Goal: Information Seeking & Learning: Learn about a topic

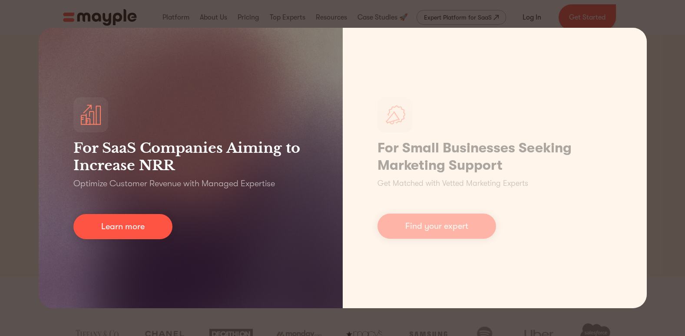
drag, startPoint x: 171, startPoint y: 175, endPoint x: 161, endPoint y: 178, distance: 9.8
click at [171, 175] on div "For SaaS Companies Aiming to Increase NRR Optimize Customer Revenue with Manage…" at bounding box center [191, 168] width 304 height 281
click at [76, 150] on h3 "For SaaS Companies Aiming to Increase NRR" at bounding box center [190, 156] width 234 height 35
drag, startPoint x: 75, startPoint y: 90, endPoint x: 43, endPoint y: 112, distance: 38.8
click at [62, 103] on div "For SaaS Companies Aiming to Increase NRR Optimize Customer Revenue with Manage…" at bounding box center [191, 168] width 304 height 281
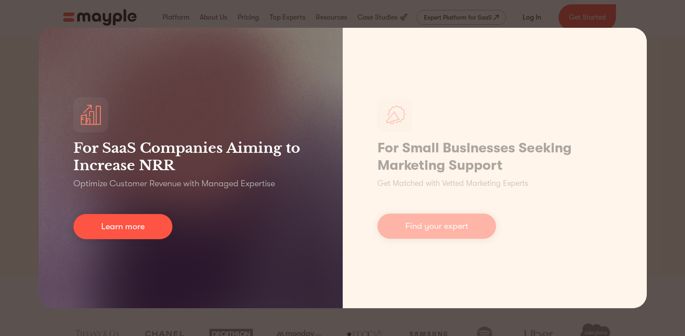
click at [97, 185] on p "Optimize Customer Revenue with Managed Expertise" at bounding box center [173, 184] width 201 height 12
drag, startPoint x: 98, startPoint y: 186, endPoint x: 117, endPoint y: 166, distance: 27.6
click at [114, 170] on div "For SaaS Companies Aiming to Increase NRR Optimize Customer Revenue with Manage…" at bounding box center [191, 168] width 304 height 281
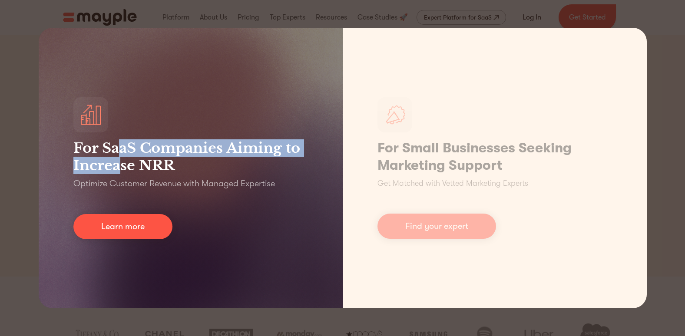
drag, startPoint x: 117, startPoint y: 166, endPoint x: 120, endPoint y: 169, distance: 4.9
click at [120, 169] on h3 "For SaaS Companies Aiming to Increase NRR" at bounding box center [190, 156] width 234 height 35
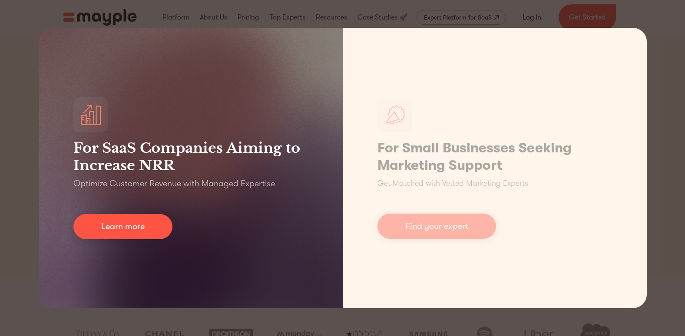
drag, startPoint x: 120, startPoint y: 169, endPoint x: 175, endPoint y: 216, distance: 72.4
click at [175, 216] on div "For SaaS Companies Aiming to Increase NRR Optimize Customer Revenue with Manage…" at bounding box center [191, 168] width 304 height 281
click at [156, 223] on link "Learn more" at bounding box center [122, 226] width 99 height 25
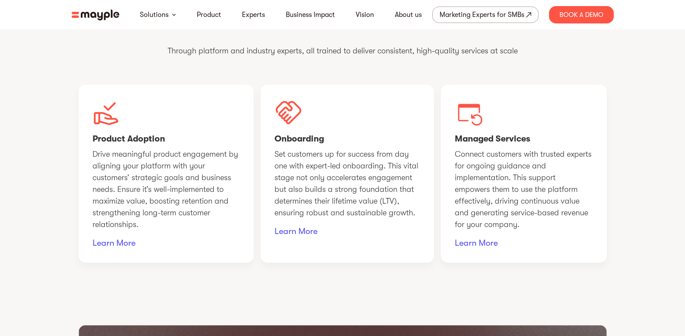
scroll to position [695, 0]
